Goal: Task Accomplishment & Management: Complete application form

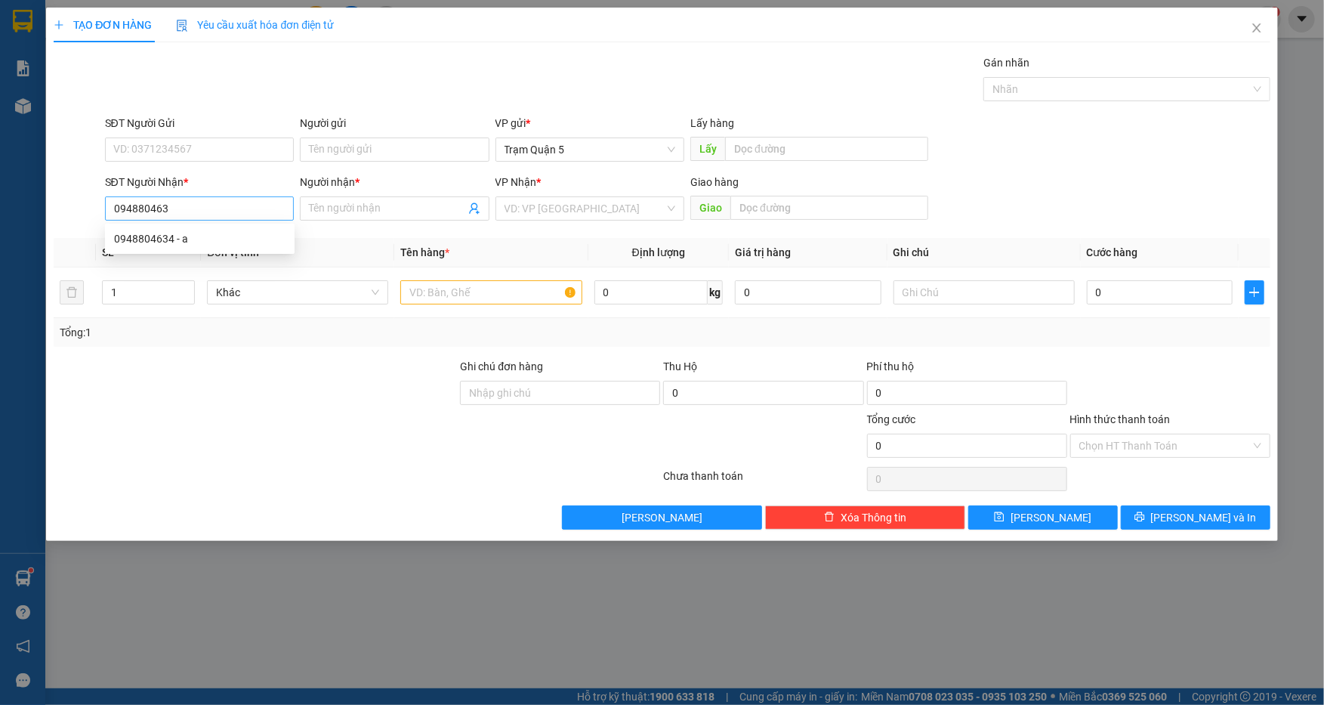
type input "0948804634"
click at [193, 239] on div "0948804634 - a" at bounding box center [199, 238] width 171 height 17
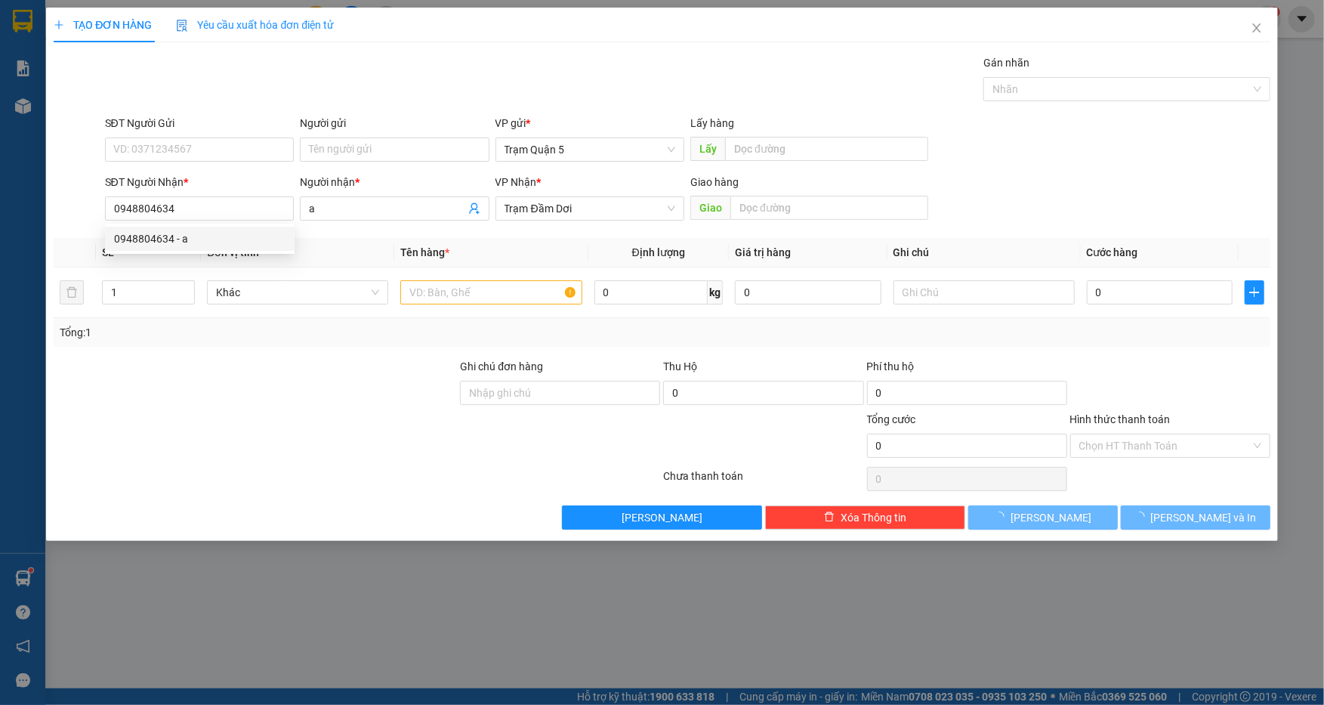
type input "a"
type input "160.000"
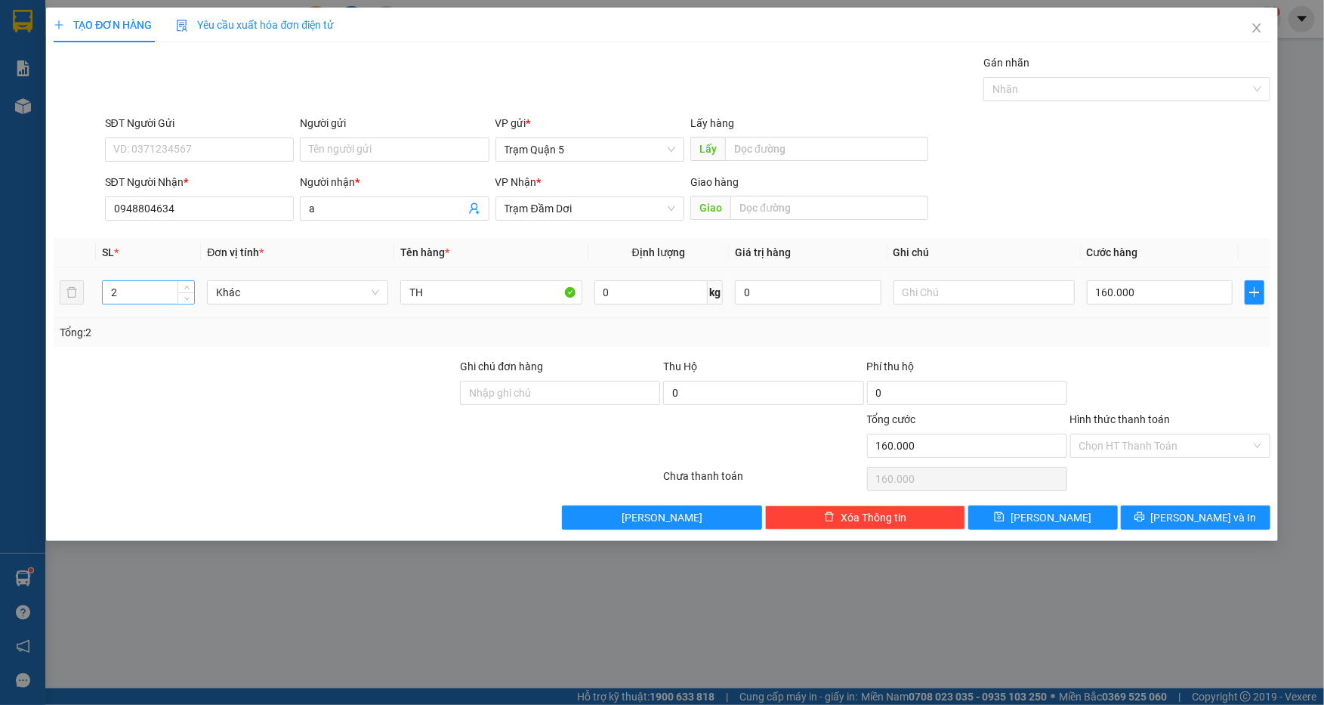
type input "0948804634"
click at [164, 296] on input "2" at bounding box center [149, 292] width 92 height 23
type input "3"
click at [452, 302] on input "TH" at bounding box center [490, 292] width 181 height 24
type input "T"
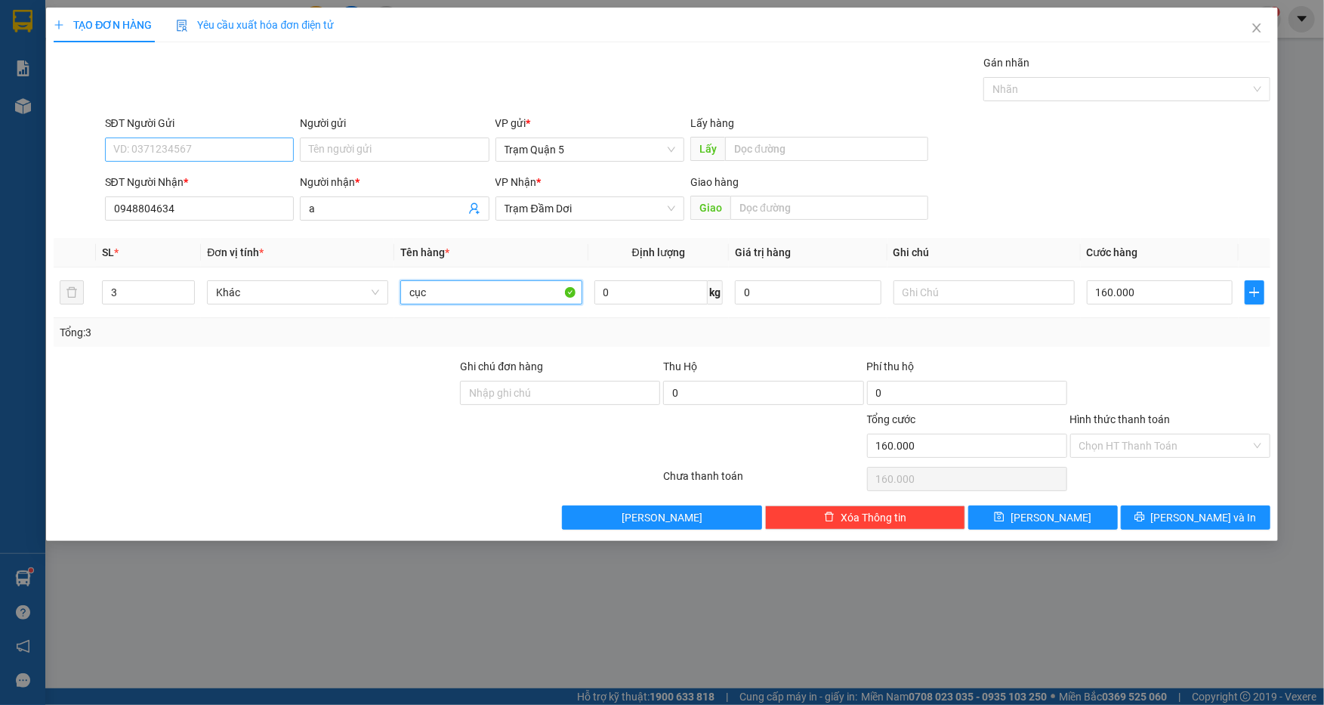
type input "cục"
click at [214, 154] on input "SĐT Người Gửi" at bounding box center [200, 149] width 190 height 24
type input "0962146838"
click at [739, 389] on input "0" at bounding box center [763, 393] width 200 height 24
type input "2.160.000"
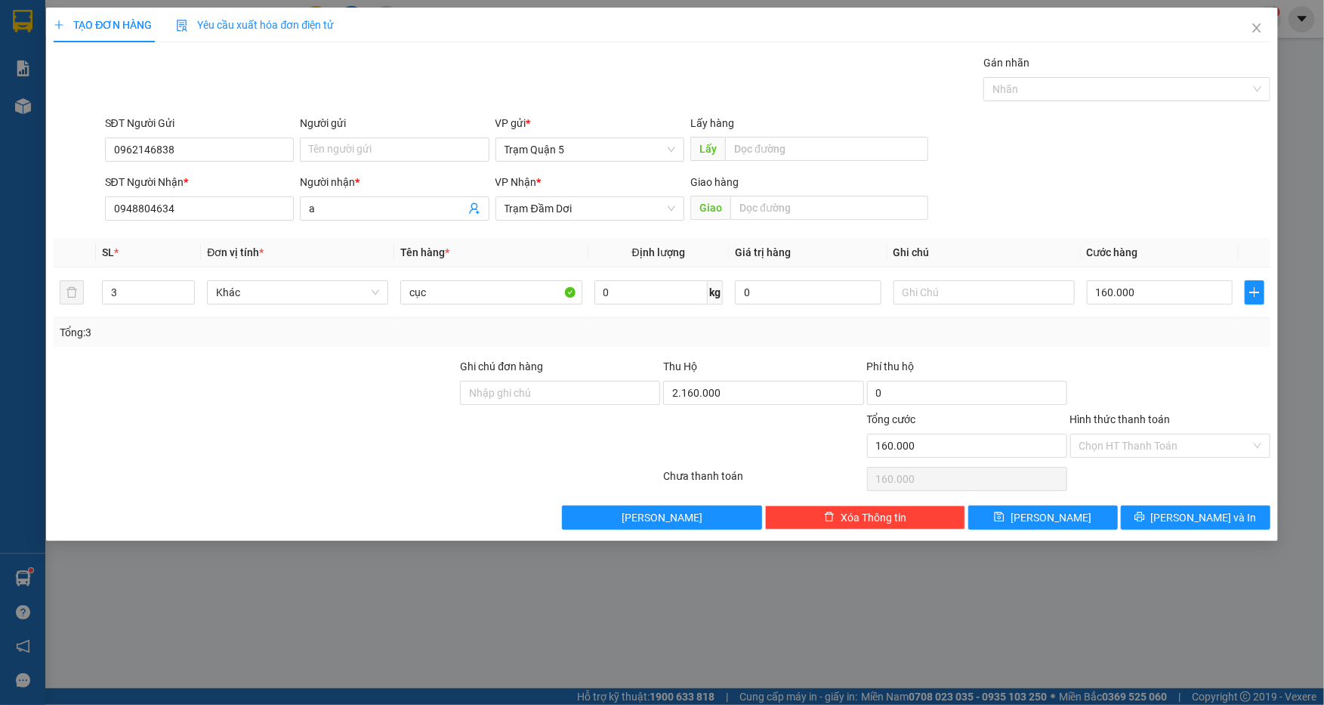
click at [774, 355] on div "Transit Pickup Surcharge Ids Transit Deliver Surcharge Ids Transit Deliver Surc…" at bounding box center [662, 291] width 1216 height 475
click at [1158, 290] on input "160.000" at bounding box center [1160, 292] width 147 height 24
type input "0"
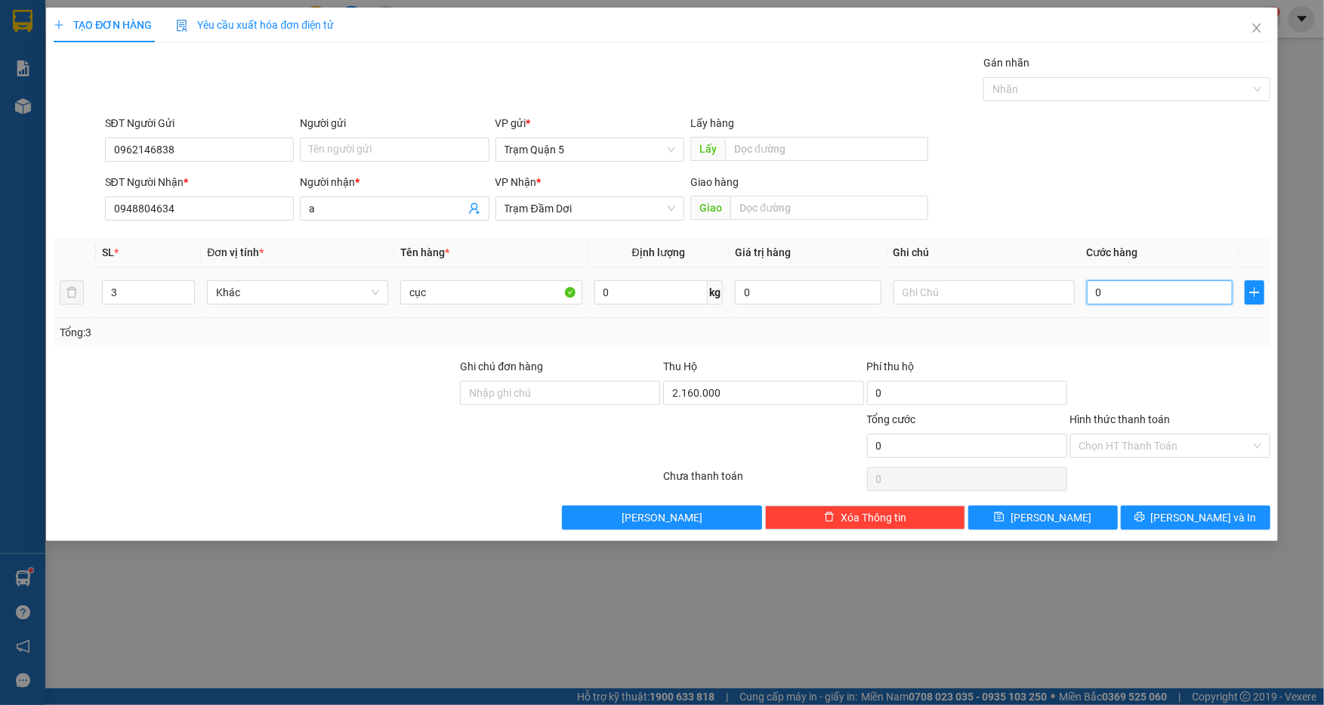
type input "1"
type input "01"
type input "15"
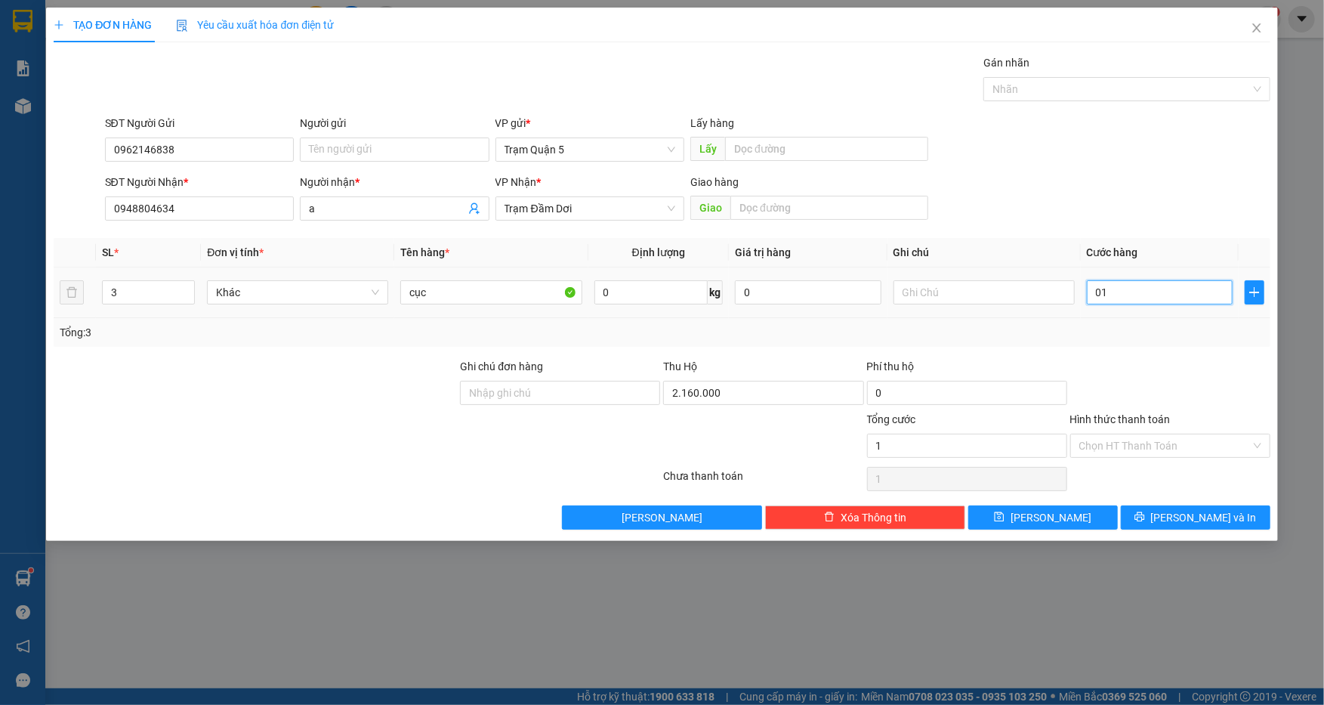
type input "015"
type input "150"
type input "0.150"
type input "150.000"
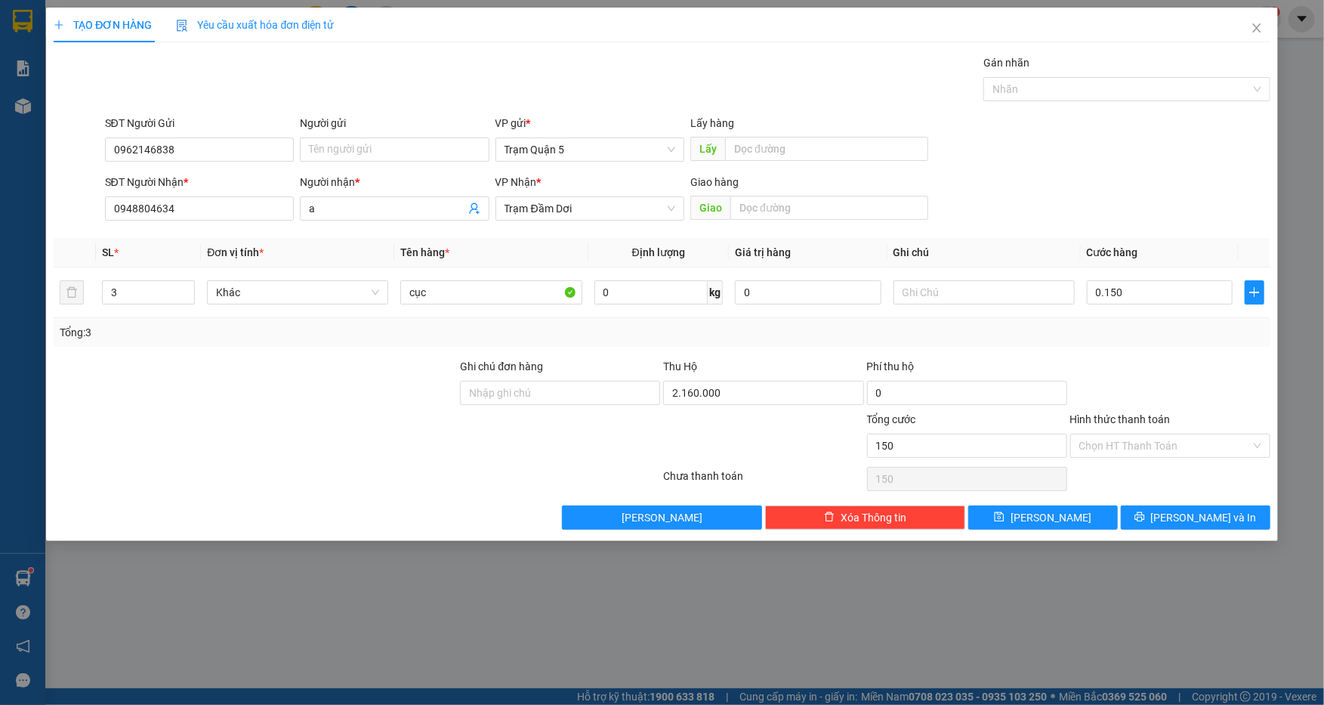
type input "150.000"
click at [1128, 201] on div "SĐT Người Nhận * 0948804634 Người nhận * a VP Nhận * Trạm Đầm Dơi Giao hàng Giao" at bounding box center [687, 200] width 1171 height 53
click at [1178, 520] on button "[PERSON_NAME] và In" at bounding box center [1196, 517] width 150 height 24
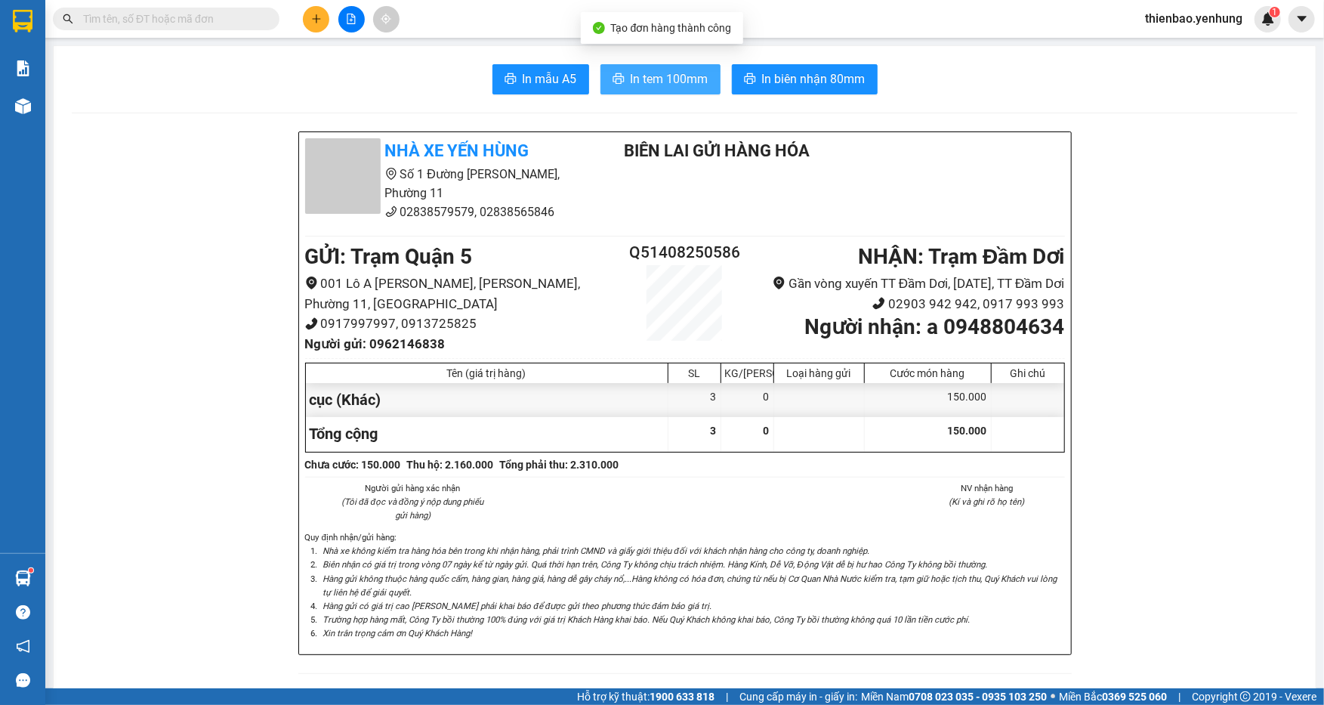
click at [668, 66] on button "In tem 100mm" at bounding box center [660, 79] width 120 height 30
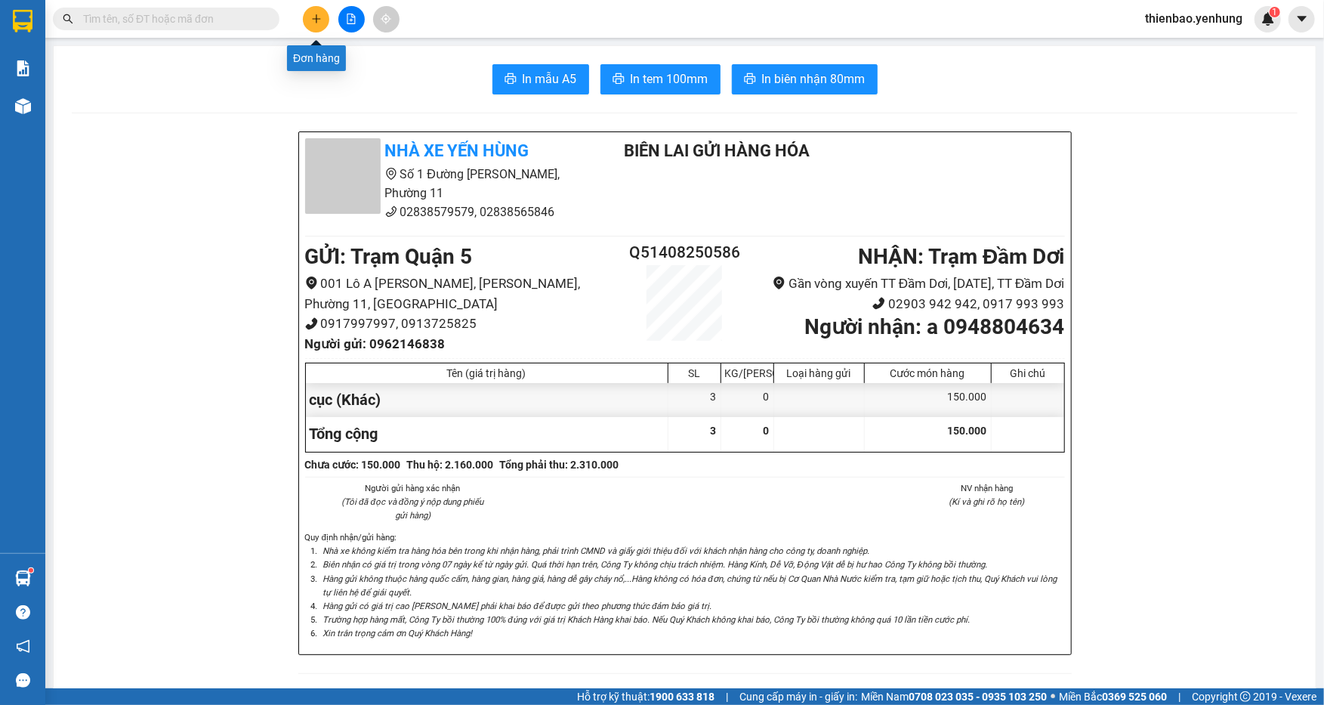
click at [312, 21] on icon "plus" at bounding box center [316, 19] width 11 height 11
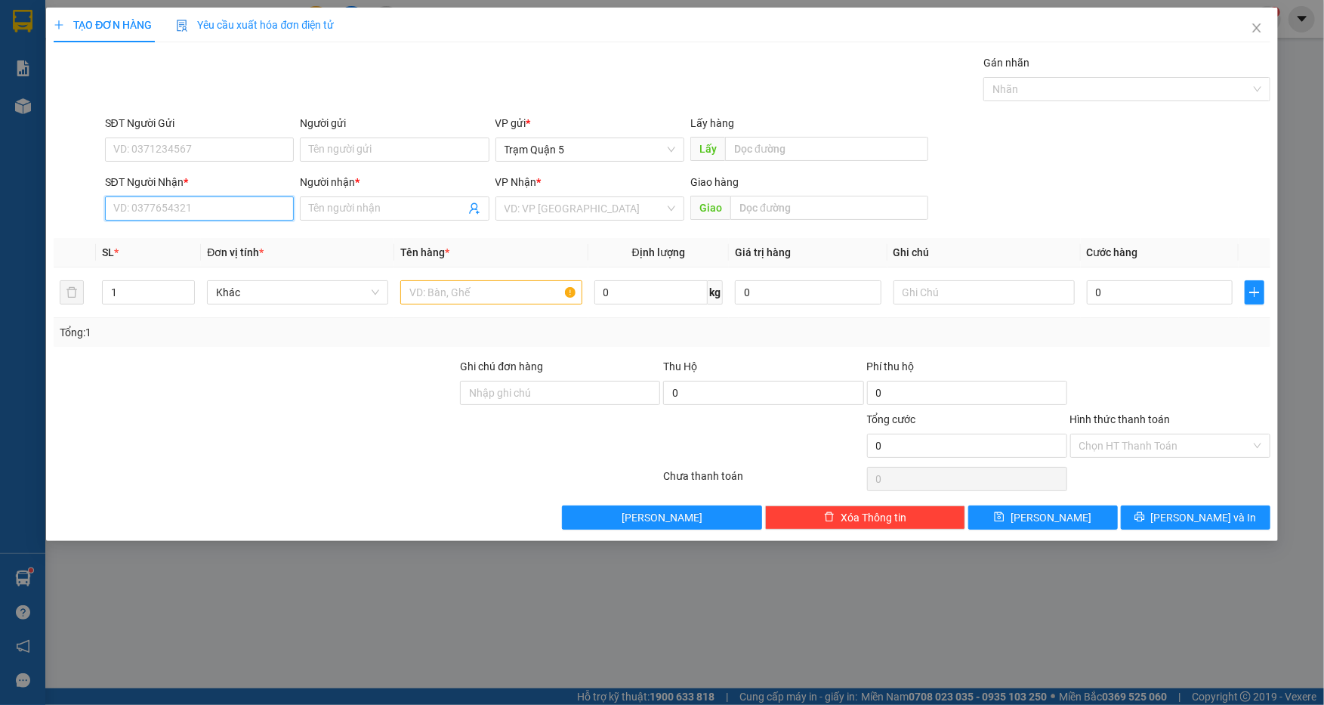
click at [208, 210] on input "SĐT Người Nhận *" at bounding box center [200, 208] width 190 height 24
click at [262, 235] on div "0947094730 - [GEOGRAPHIC_DATA]" at bounding box center [199, 238] width 171 height 17
type input "0947094730"
type input "[PERSON_NAME]"
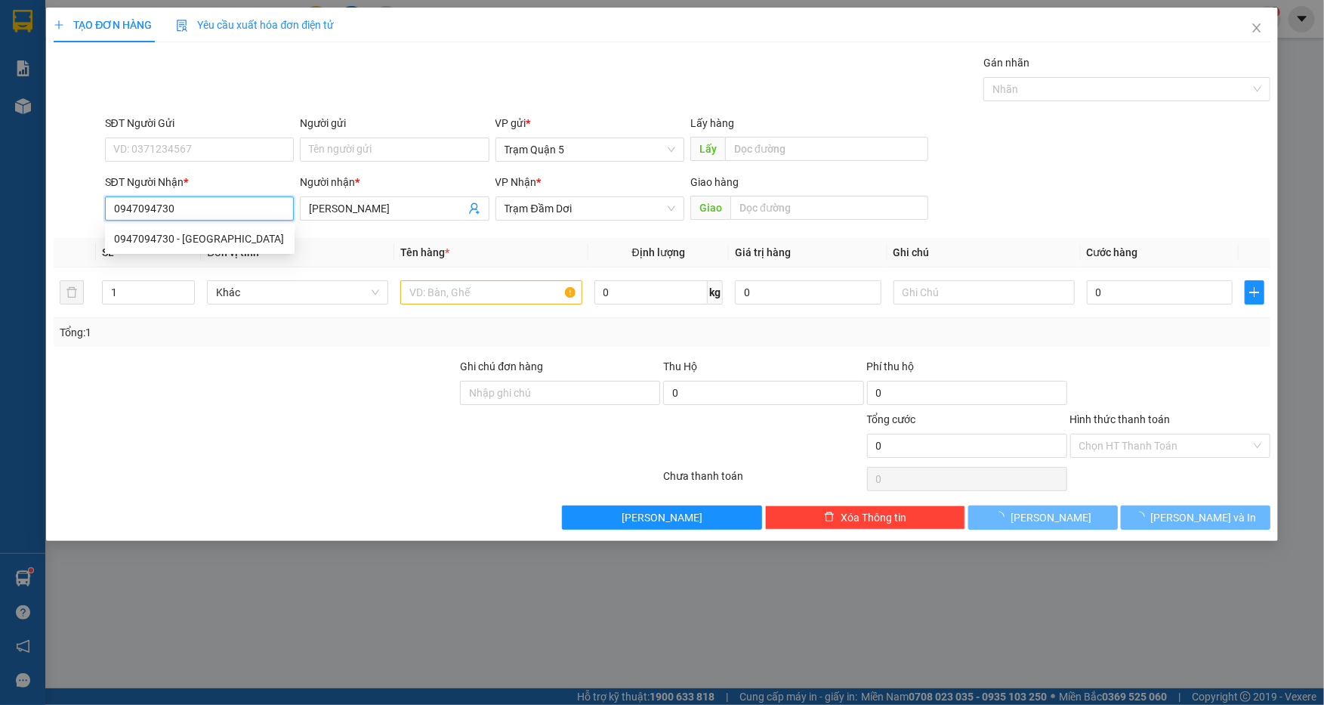
type input "30.000"
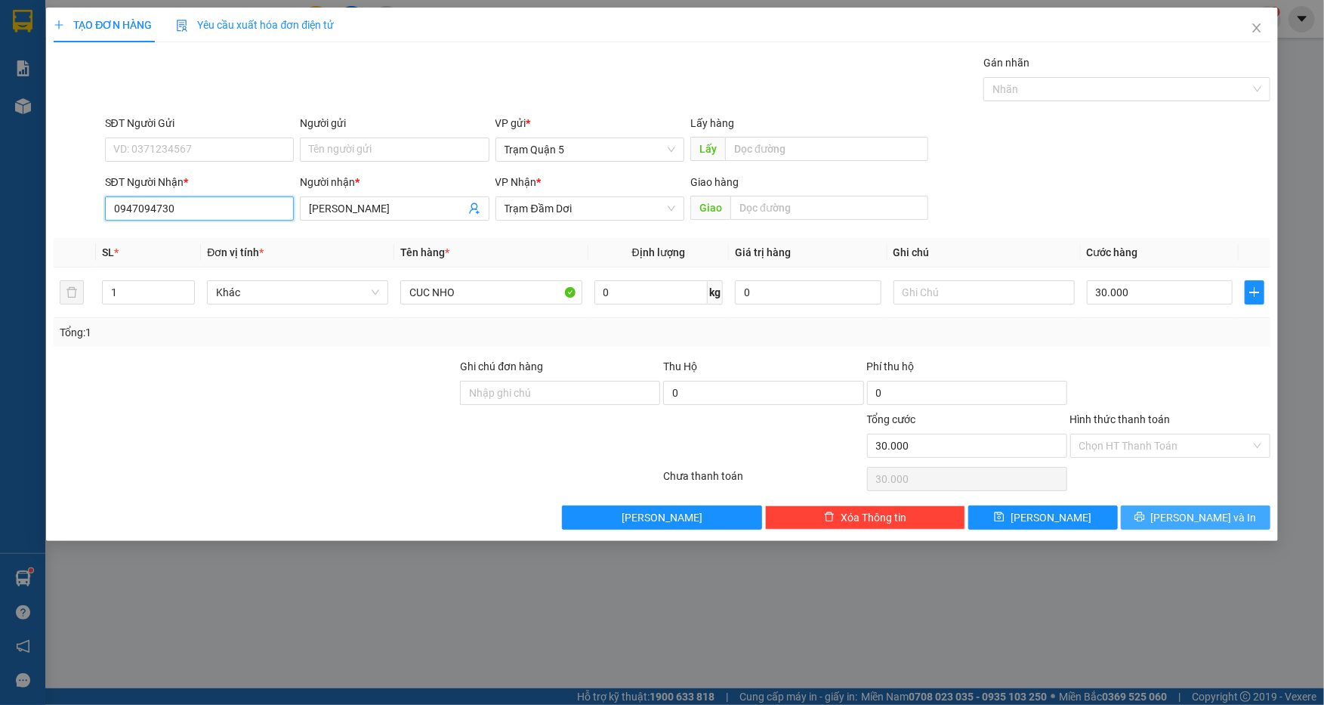
type input "0947094730"
click at [1220, 521] on span "[PERSON_NAME] và In" at bounding box center [1204, 517] width 106 height 17
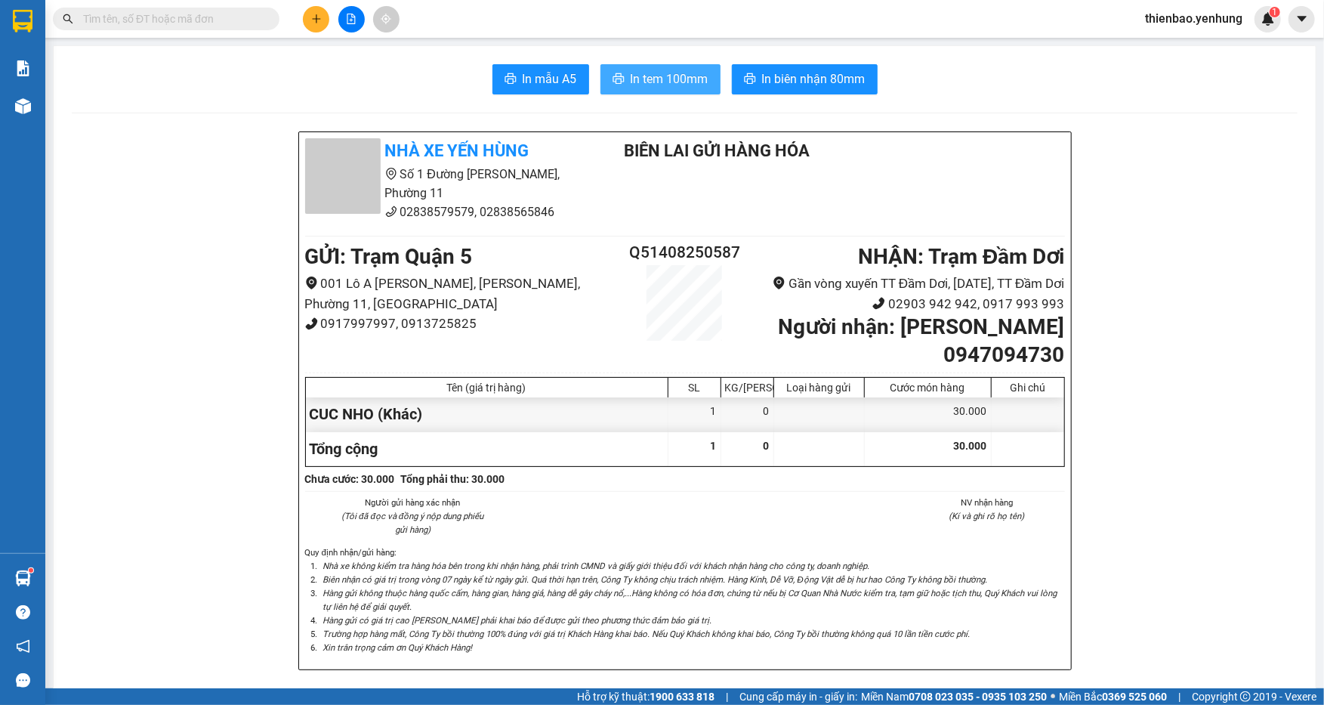
click at [662, 82] on span "In tem 100mm" at bounding box center [670, 78] width 78 height 19
